Goal: Task Accomplishment & Management: Use online tool/utility

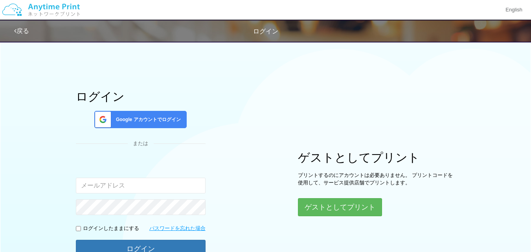
click at [159, 118] on span "Google アカウントでログイン" at bounding box center [147, 119] width 68 height 7
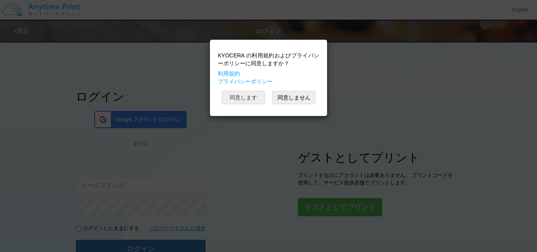
click at [248, 100] on button "同意します" at bounding box center [243, 97] width 43 height 13
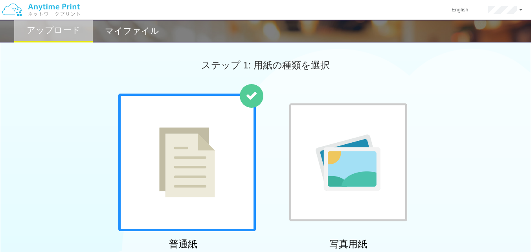
scroll to position [220, 0]
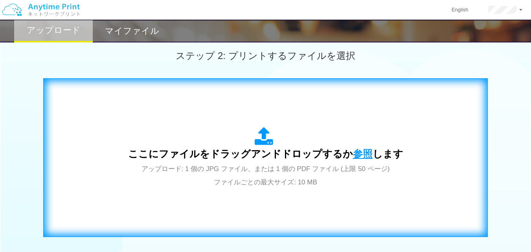
click at [355, 157] on span "参照" at bounding box center [363, 153] width 20 height 11
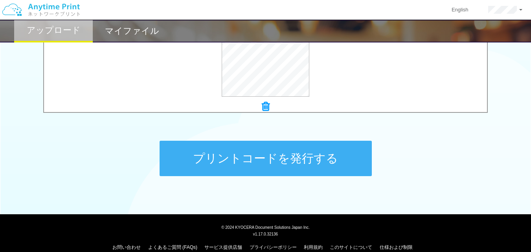
scroll to position [346, 0]
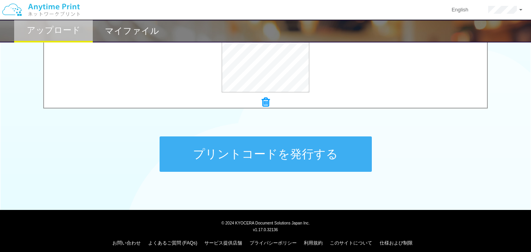
click at [328, 164] on button "プリントコードを発行する" at bounding box center [266, 153] width 212 height 35
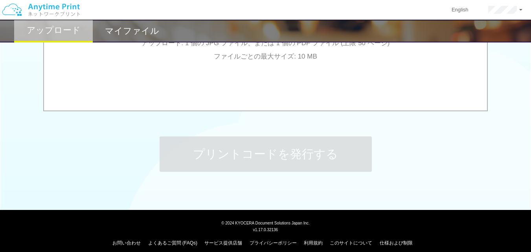
scroll to position [0, 0]
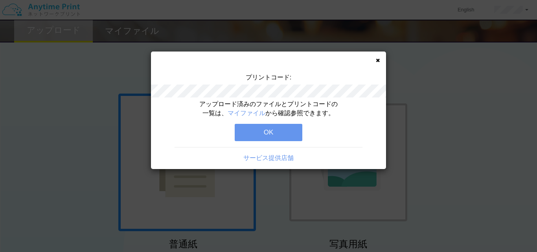
click at [286, 134] on button "OK" at bounding box center [269, 132] width 68 height 17
